Goal: Go to known website: Go to known website

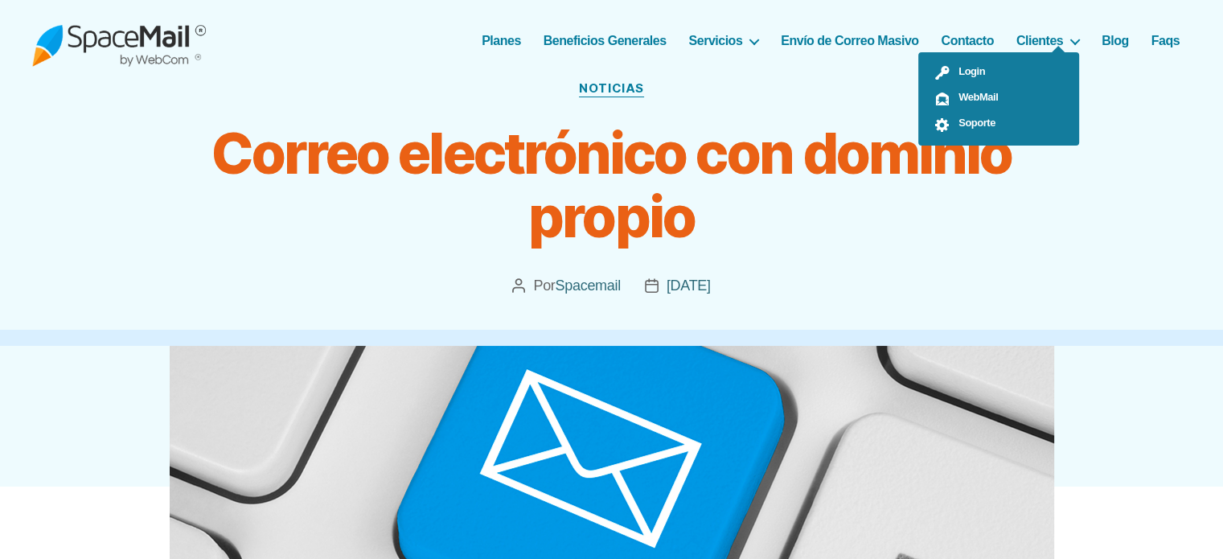
click at [1074, 52] on ul "Login WebMail Soporte" at bounding box center [998, 98] width 161 height 93
click at [990, 97] on span "WebMail" at bounding box center [974, 97] width 47 height 12
click at [971, 92] on span "WebMail" at bounding box center [974, 97] width 47 height 12
click at [1000, 92] on link "WebMail" at bounding box center [998, 99] width 161 height 26
click at [967, 97] on span "WebMail" at bounding box center [974, 97] width 47 height 12
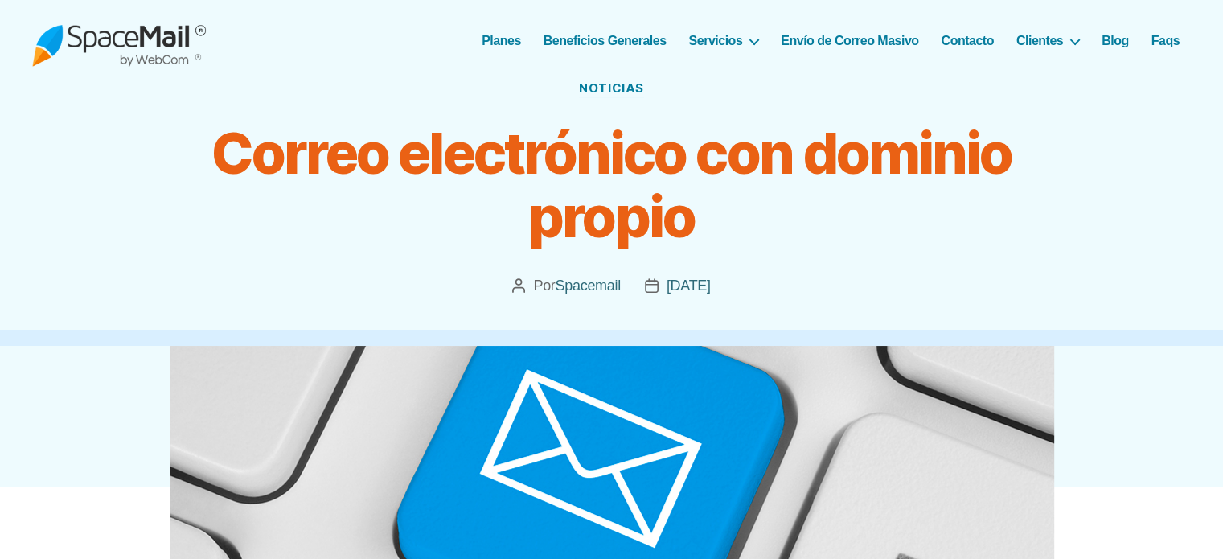
drag, startPoint x: 212, startPoint y: 101, endPoint x: 225, endPoint y: 83, distance: 21.9
click at [216, 97] on div "Categorías Noticias Correo electrónico con dominio propio Autor de la publicaci…" at bounding box center [612, 185] width 804 height 224
click at [965, 188] on h1 "Correo electrónico con dominio propio" at bounding box center [612, 185] width 804 height 128
click at [1197, 109] on header "Categorías Noticias Correo electrónico con dominio propio Autor de la publicaci…" at bounding box center [611, 209] width 1223 height 273
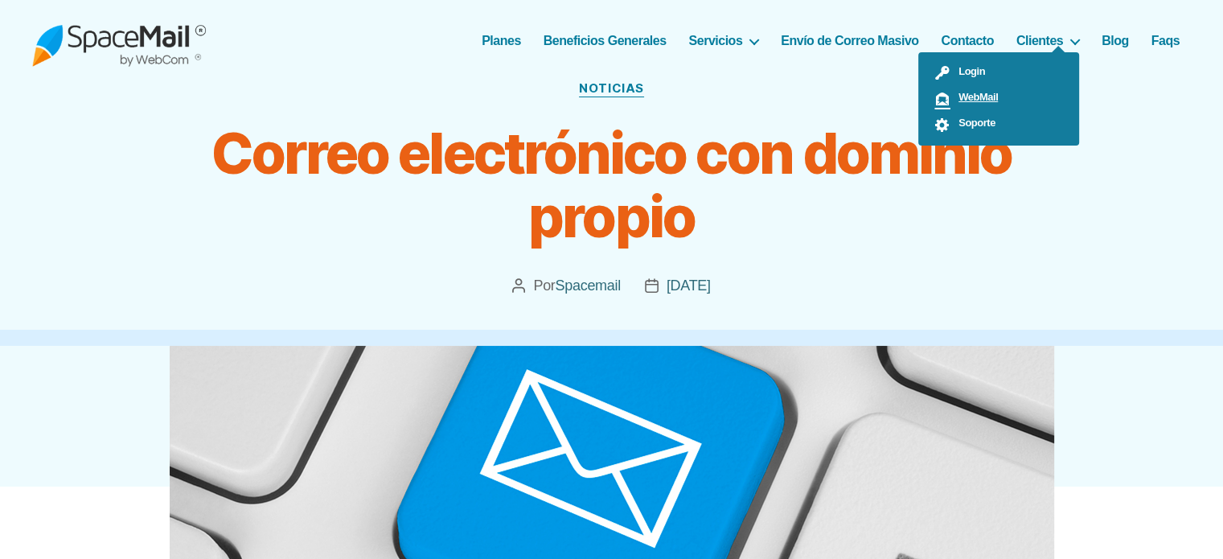
click at [986, 94] on span "WebMail" at bounding box center [974, 97] width 47 height 12
click at [975, 67] on span "Login" at bounding box center [968, 71] width 35 height 12
